Goal: Information Seeking & Learning: Learn about a topic

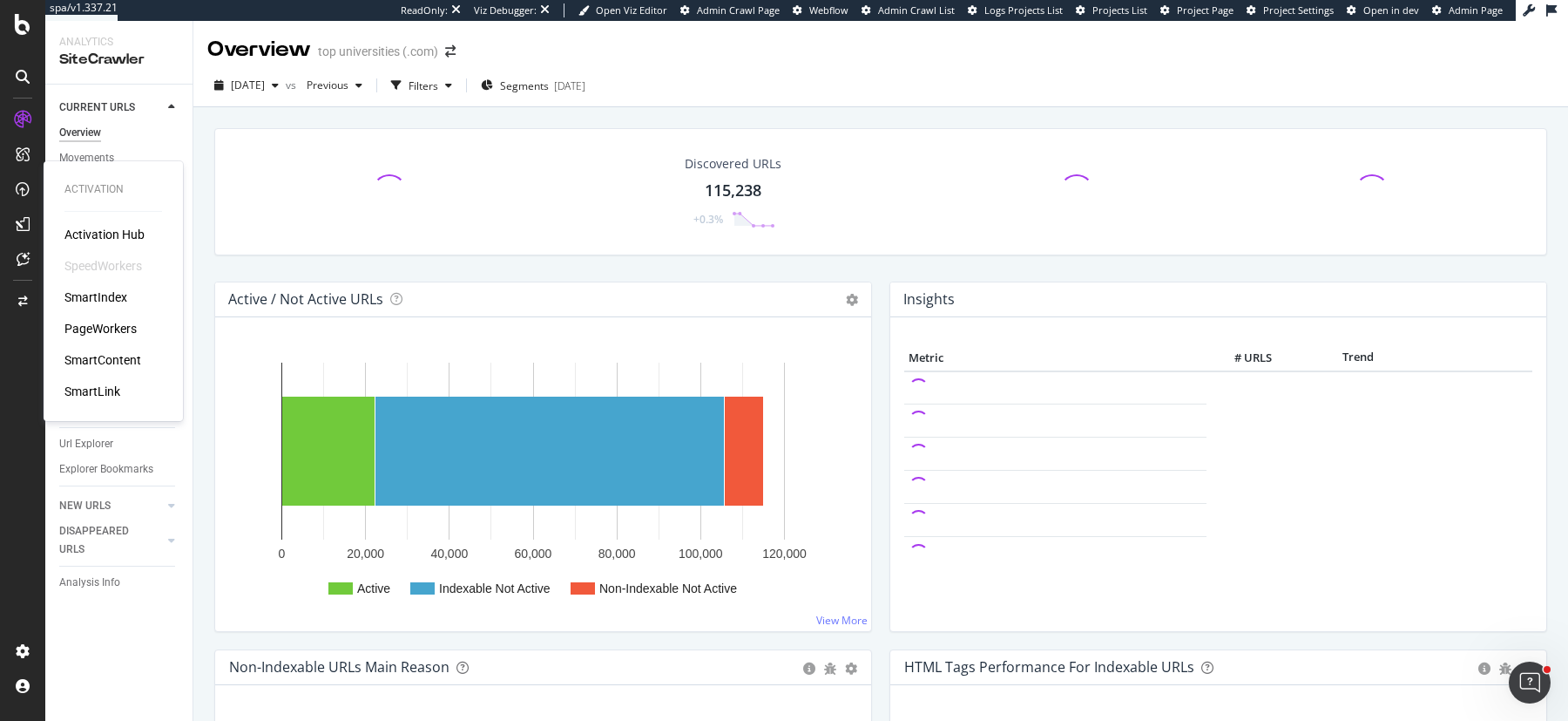
click at [95, 332] on div "PageWorkers" at bounding box center [101, 328] width 72 height 17
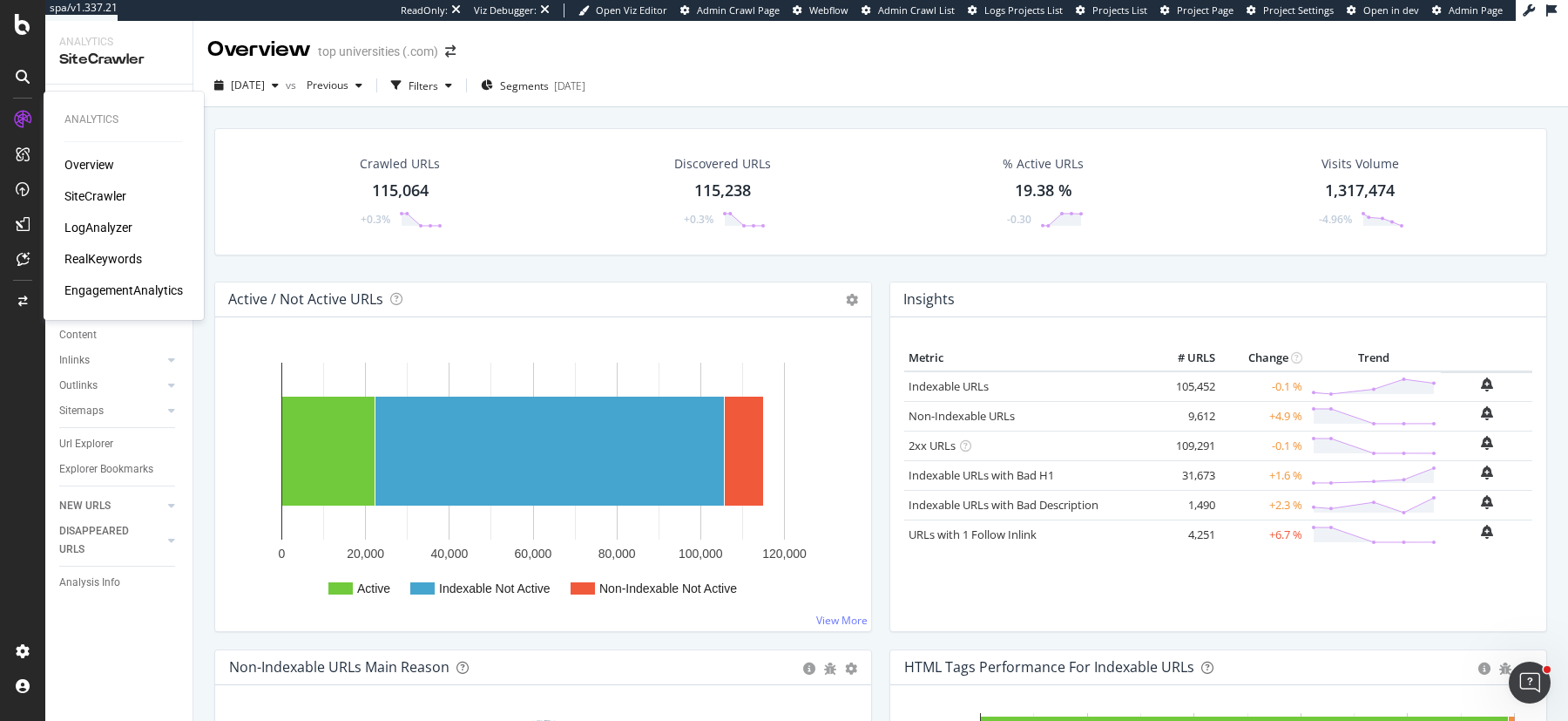
click at [87, 251] on div "RealKeywords" at bounding box center [104, 259] width 78 height 17
